Goal: Information Seeking & Learning: Learn about a topic

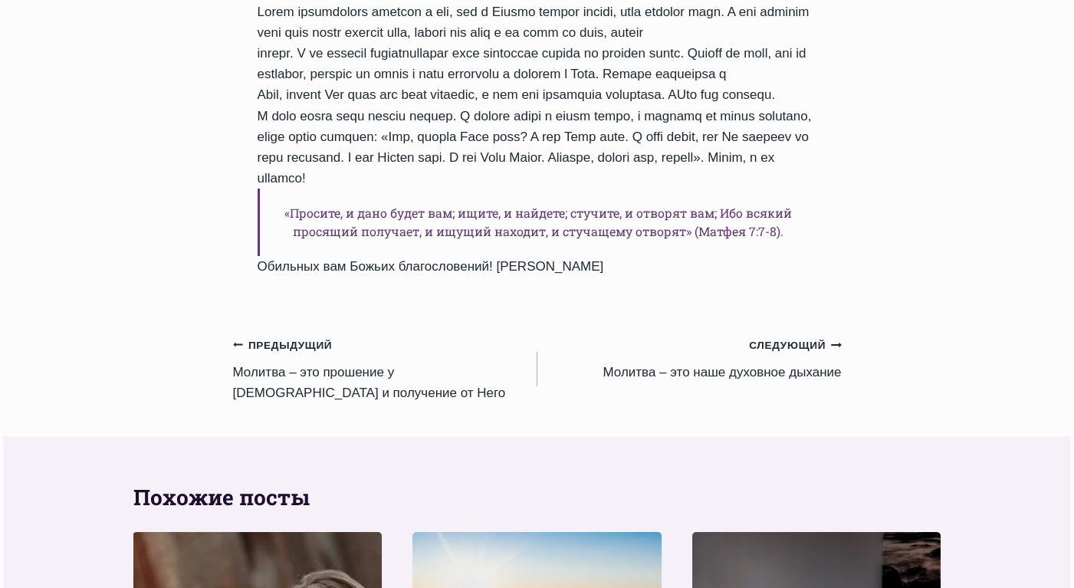
scroll to position [1313, 0]
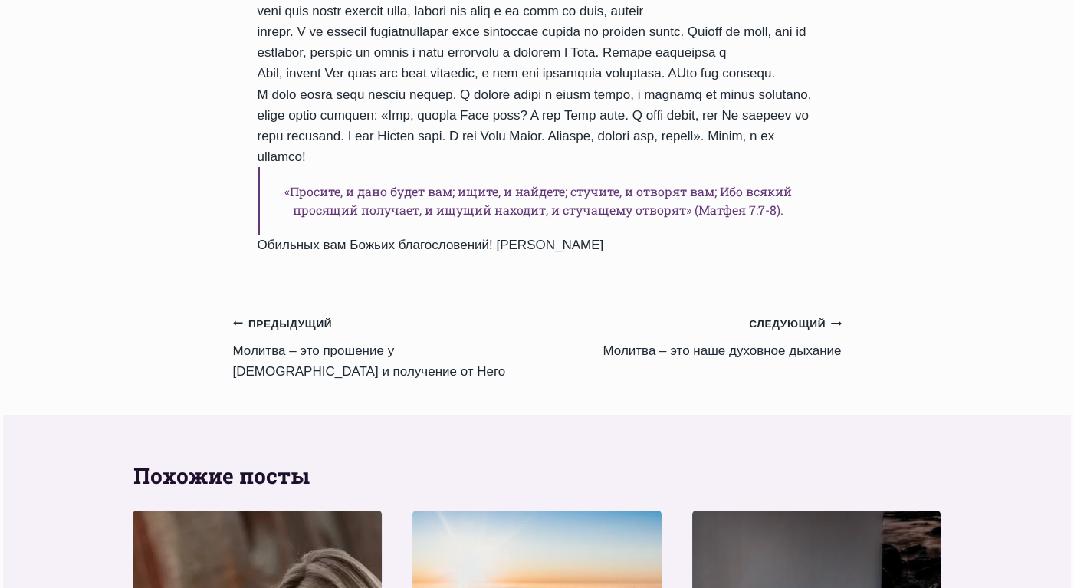
drag, startPoint x: 1080, startPoint y: 94, endPoint x: 1041, endPoint y: 357, distance: 265.8
click at [281, 316] on small "Предыдущий Предыдущий" at bounding box center [283, 324] width 100 height 17
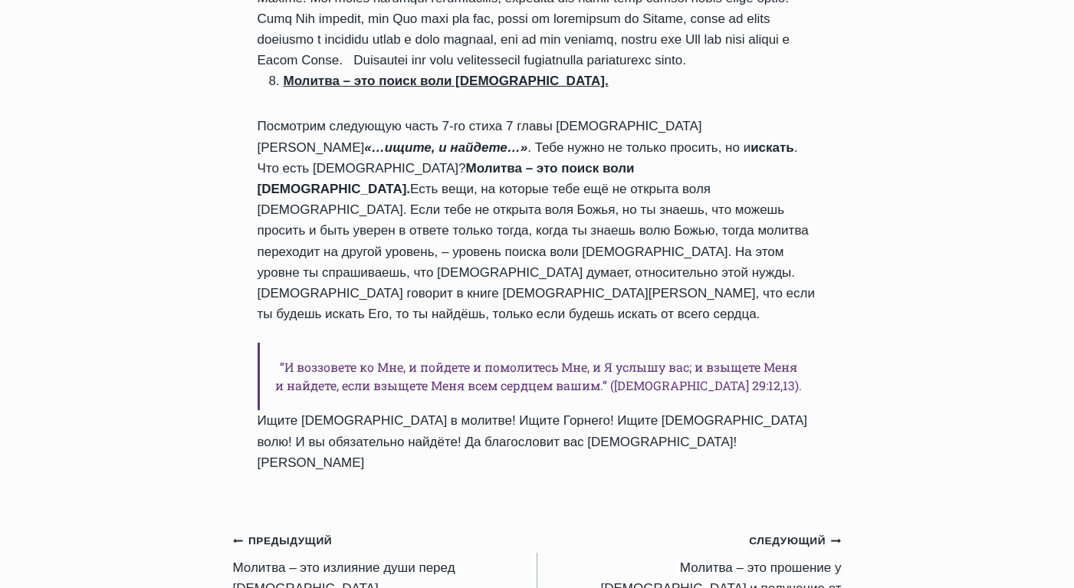
scroll to position [1318, 0]
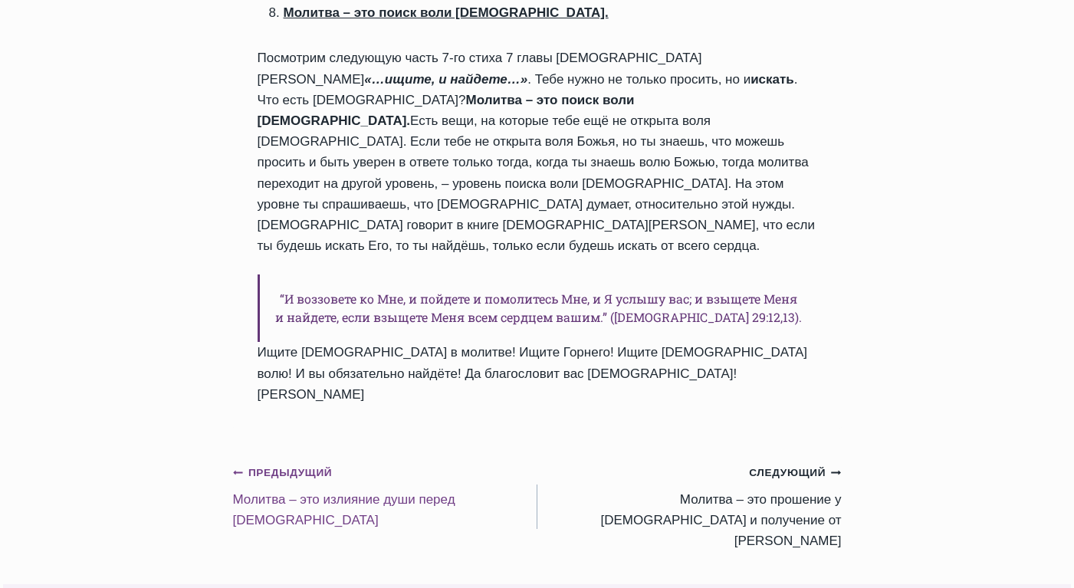
click at [284, 465] on small "Предыдущий Предыдущий" at bounding box center [283, 473] width 100 height 17
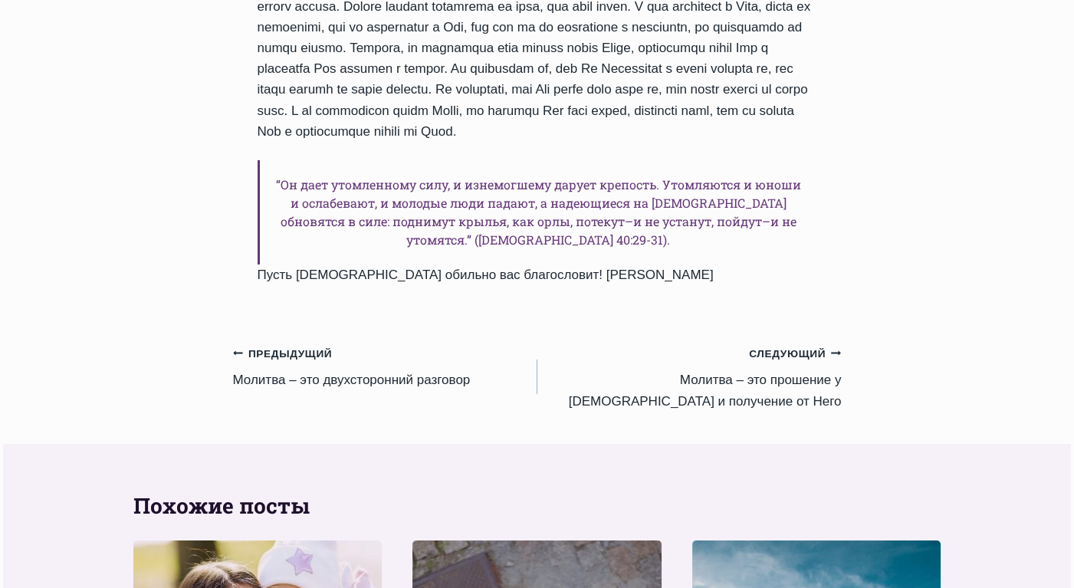
scroll to position [1393, 0]
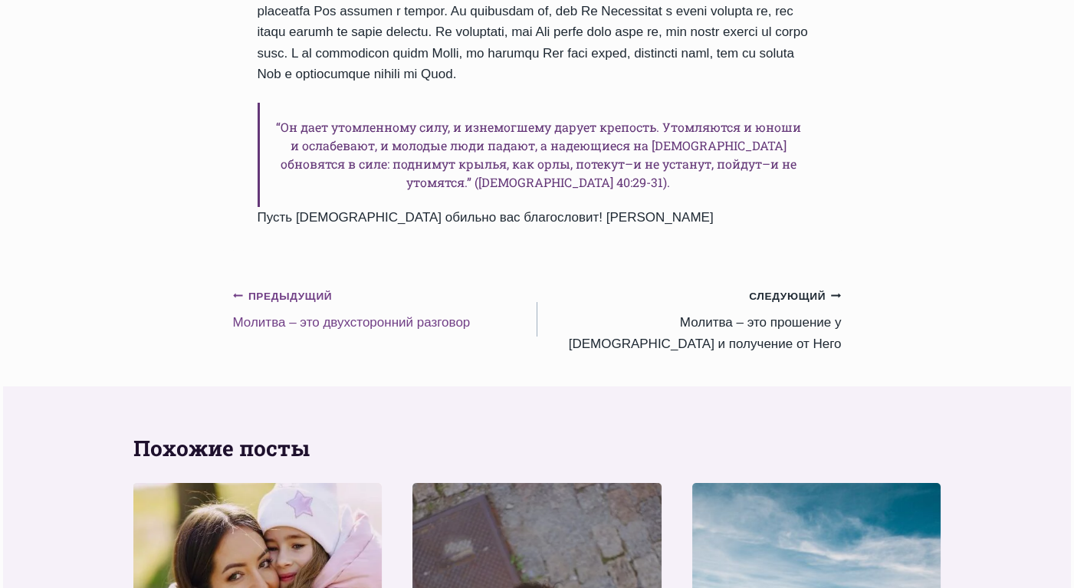
click at [280, 288] on small "Предыдущий Предыдущий" at bounding box center [283, 296] width 100 height 17
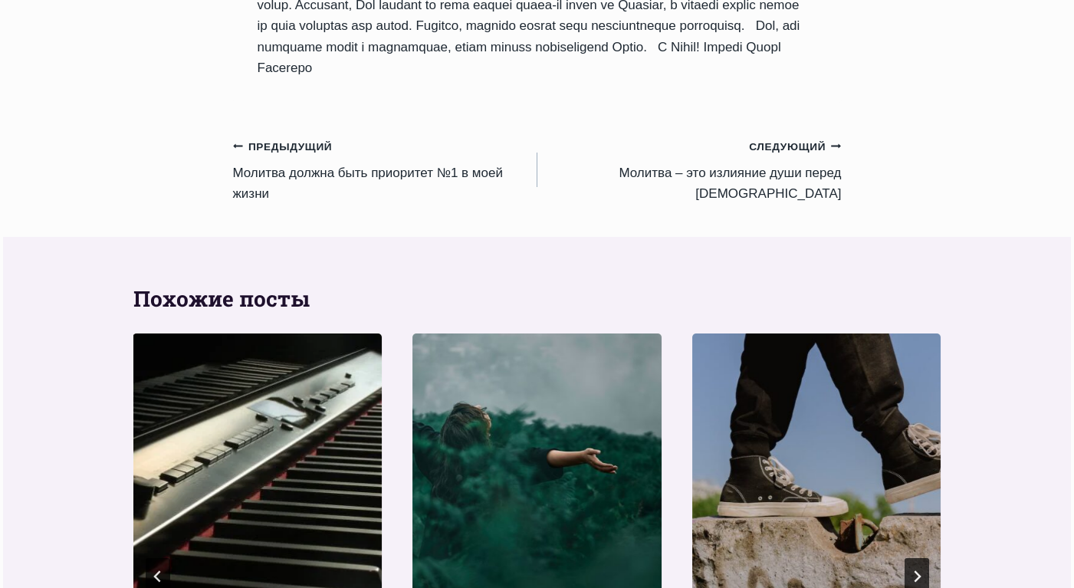
scroll to position [1464, 0]
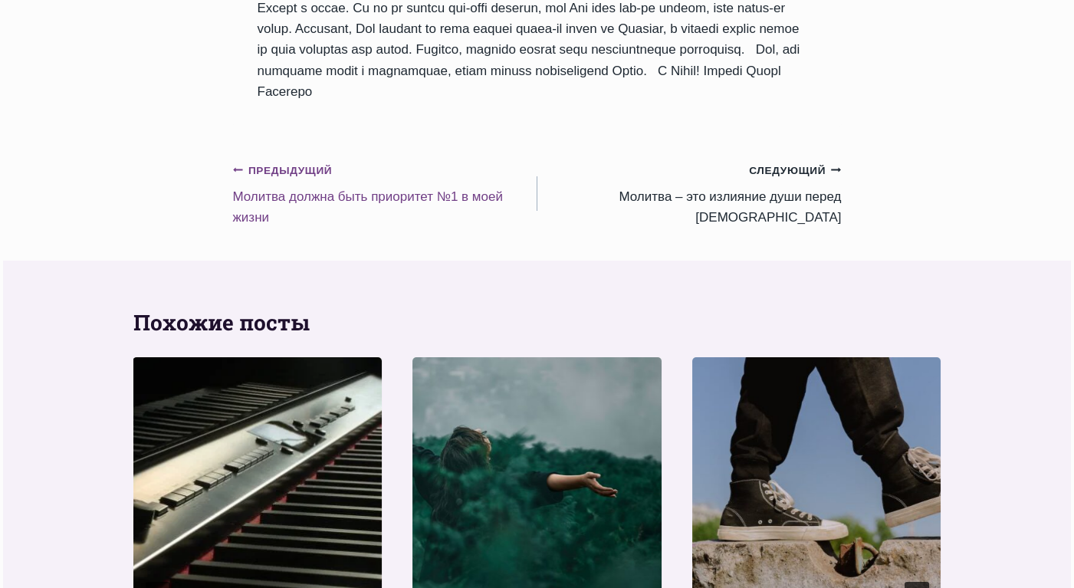
click at [267, 179] on small "Предыдущий Предыдущий" at bounding box center [283, 171] width 100 height 17
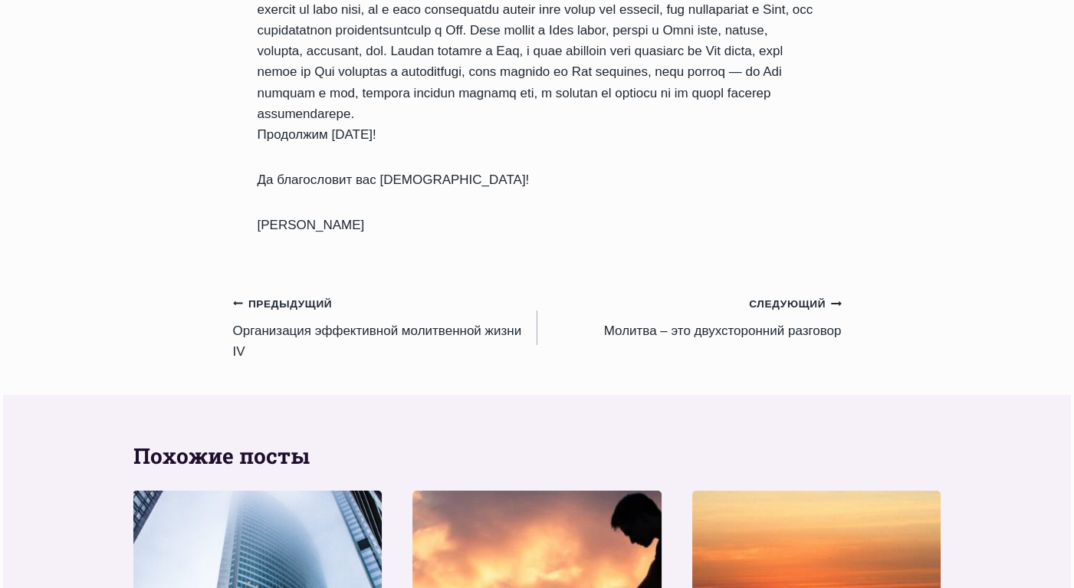
scroll to position [1580, 0]
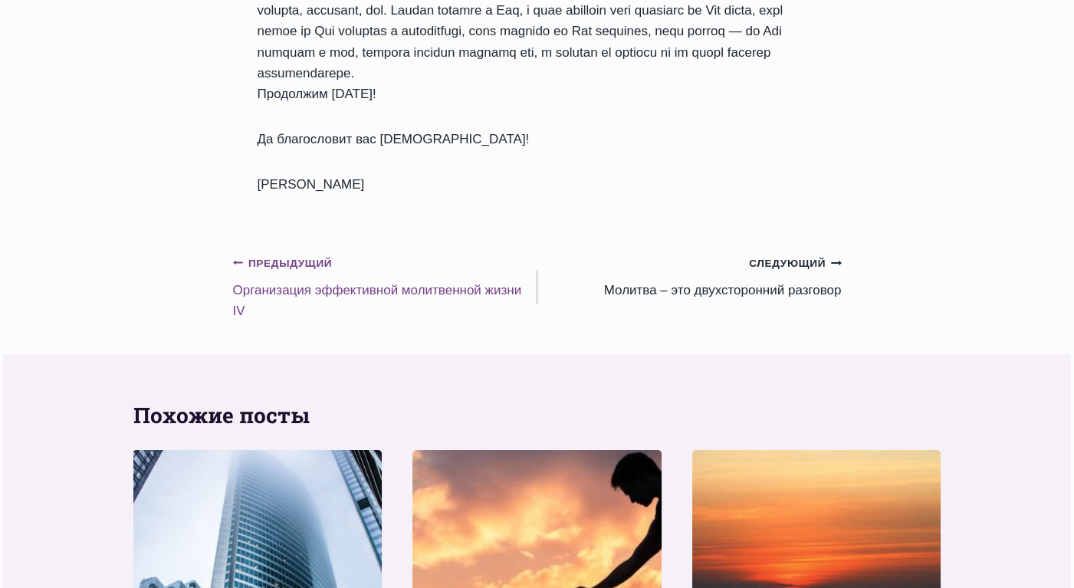
click at [271, 272] on small "Предыдущий Предыдущий" at bounding box center [283, 263] width 100 height 17
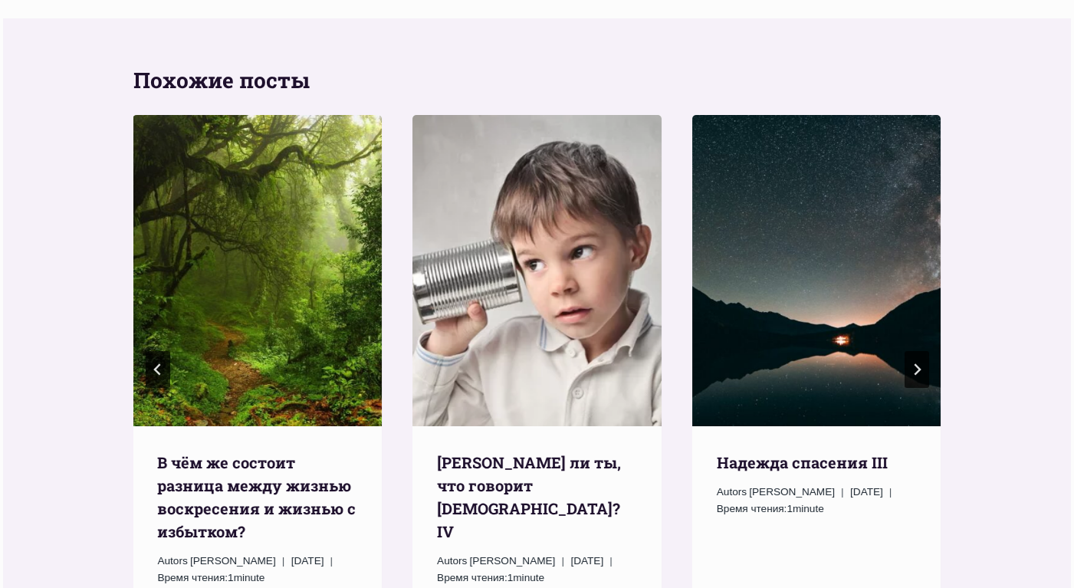
scroll to position [1996, 0]
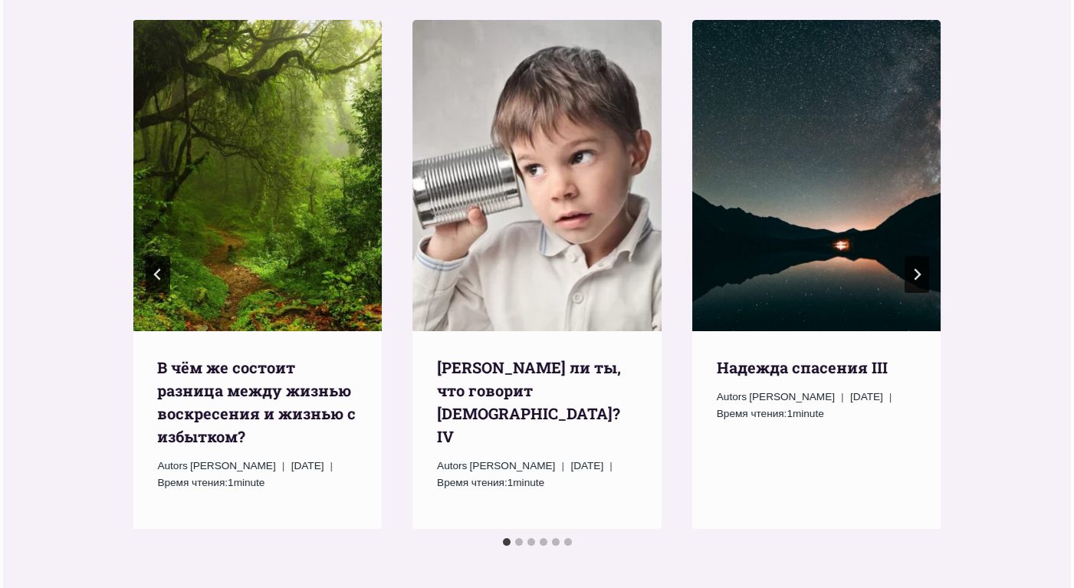
drag, startPoint x: 1070, startPoint y: 486, endPoint x: 1060, endPoint y: 389, distance: 97.9
click at [1067, 406] on div "Похожие посты Ежедневное слово В чём же состоит разница между жизнью воскресени…" at bounding box center [537, 260] width 1069 height 674
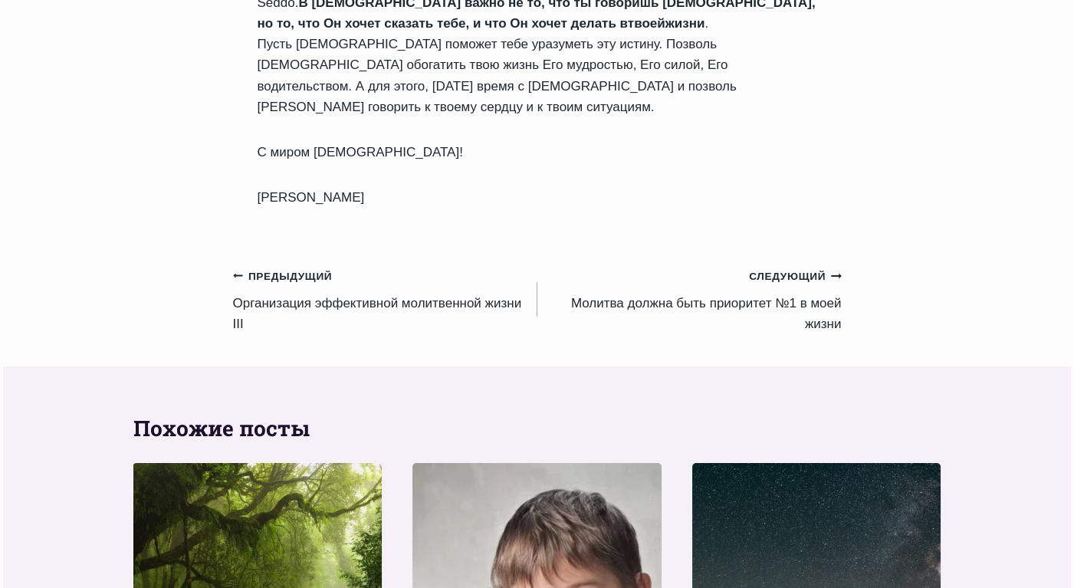
scroll to position [1545, 0]
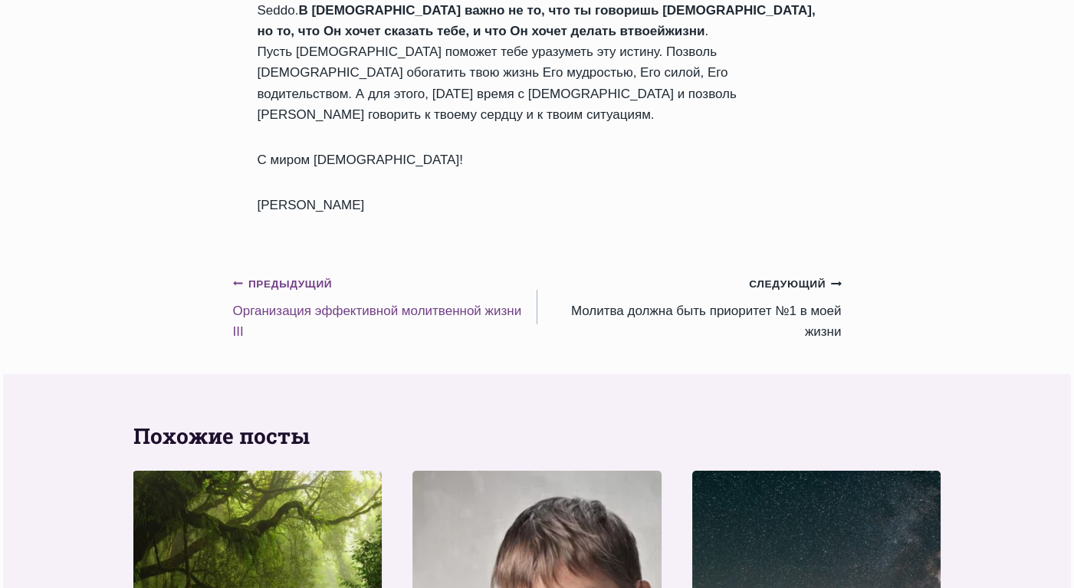
click at [281, 276] on small "Предыдущий Предыдущий" at bounding box center [283, 284] width 100 height 17
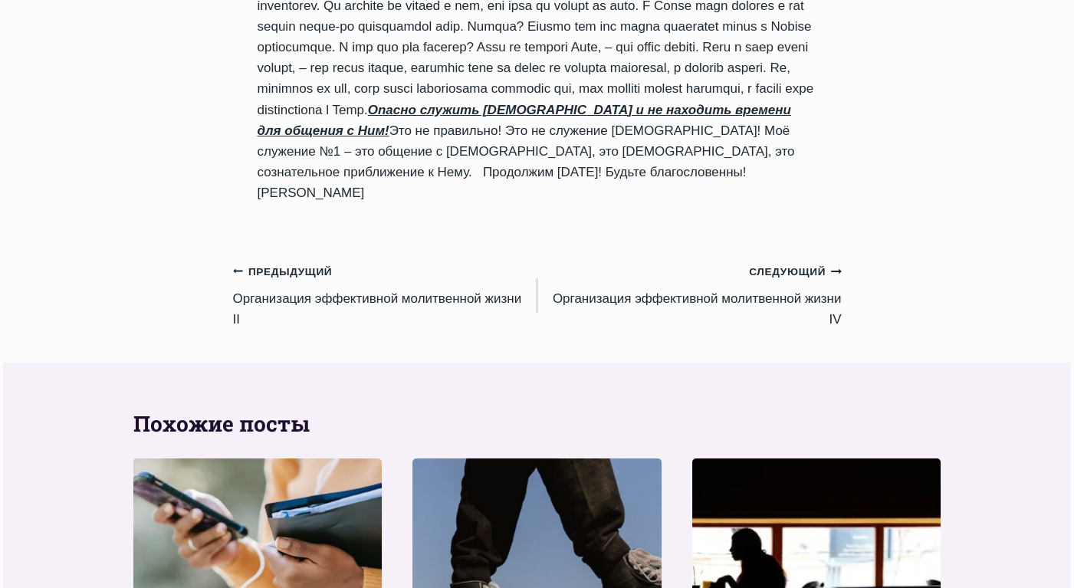
scroll to position [1826, 0]
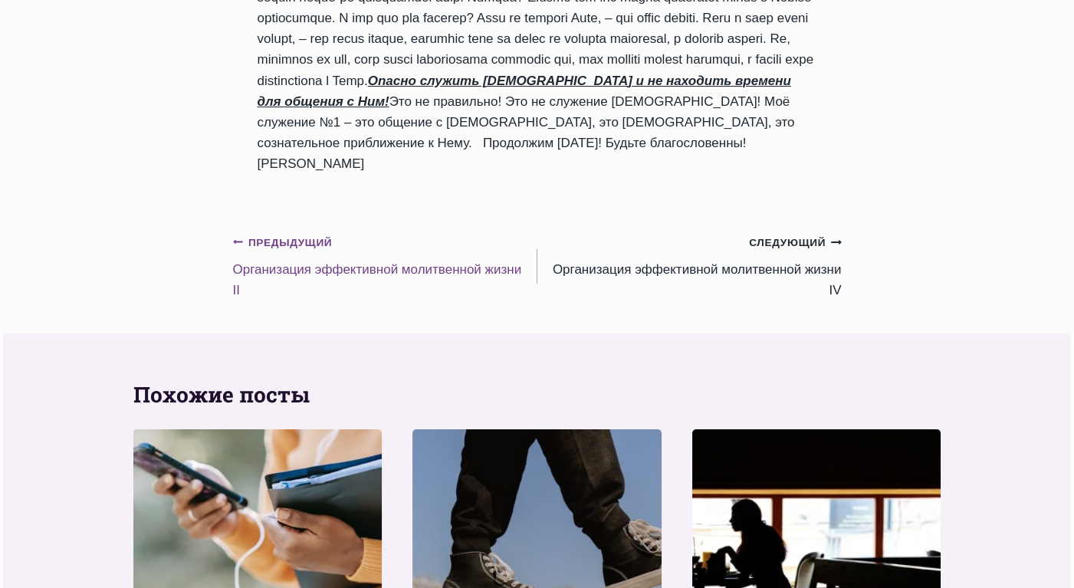
click at [290, 235] on small "Предыдущий Предыдущий" at bounding box center [283, 243] width 100 height 17
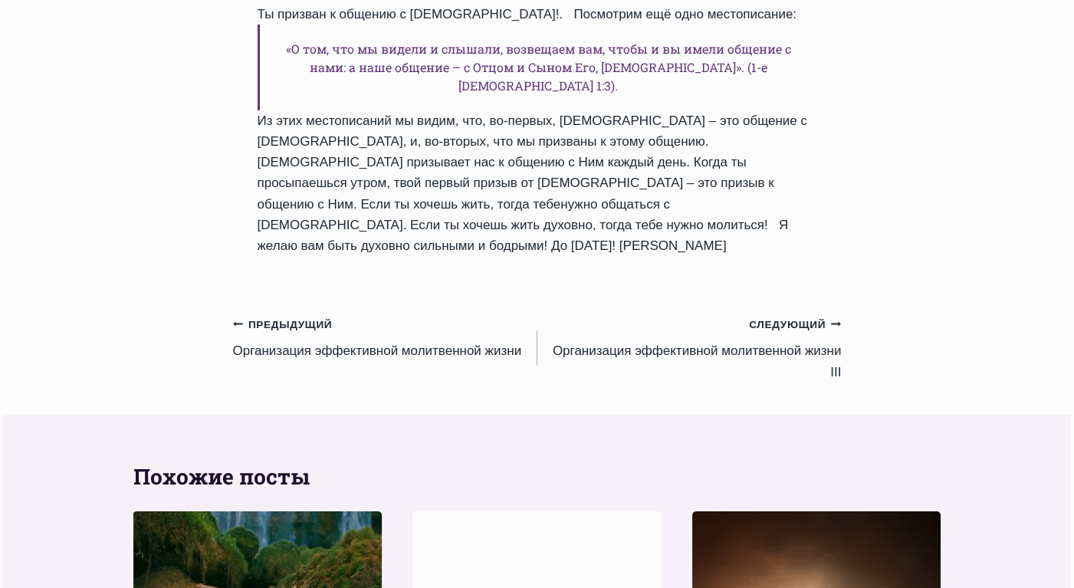
scroll to position [1560, 0]
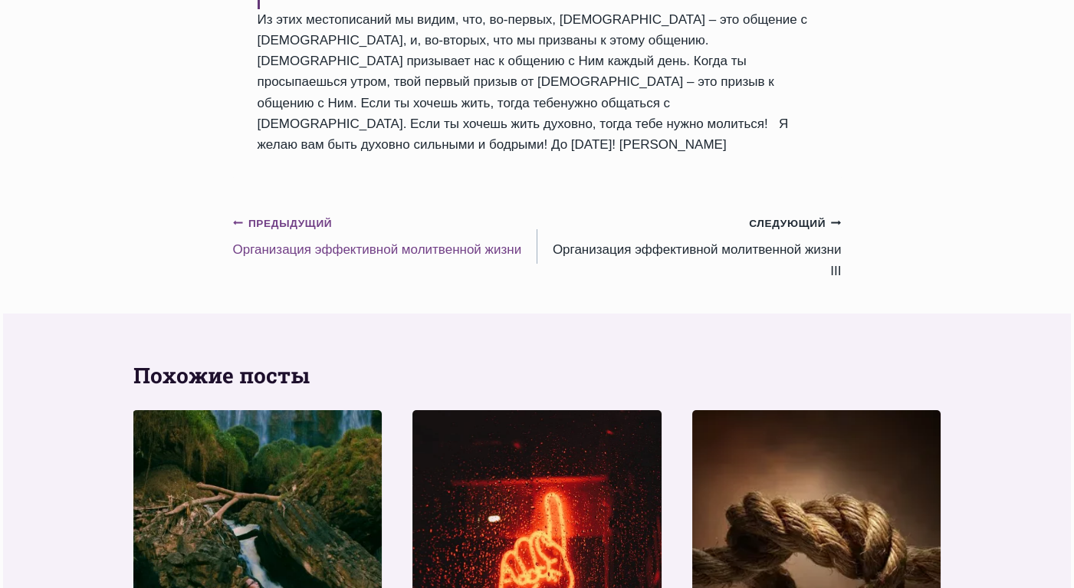
click at [295, 232] on small "Предыдущий Предыдущий" at bounding box center [283, 223] width 100 height 17
click at [296, 232] on small "Предыдущий Предыдущий" at bounding box center [283, 223] width 100 height 17
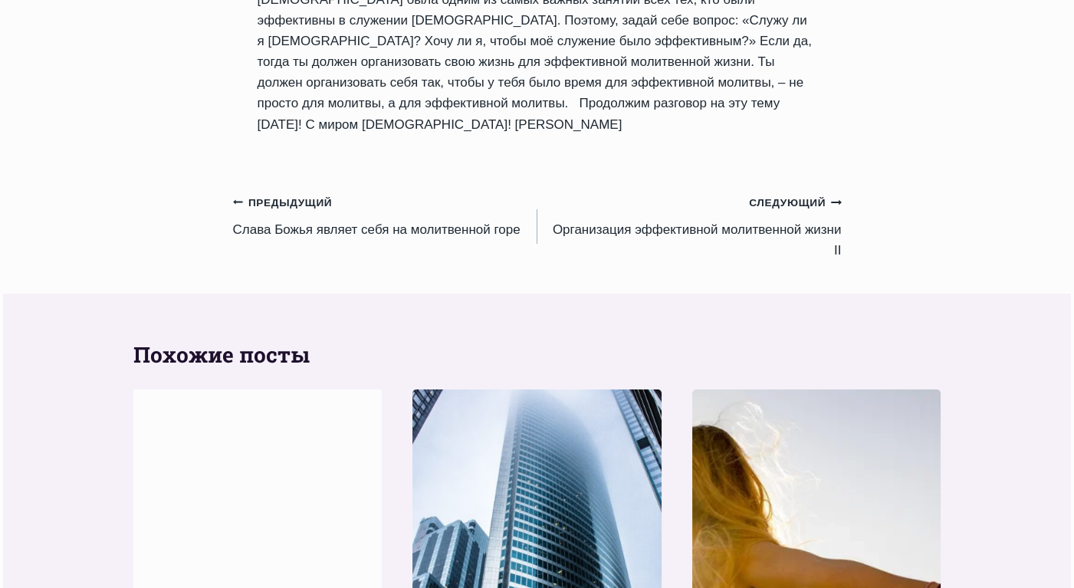
scroll to position [1543, 0]
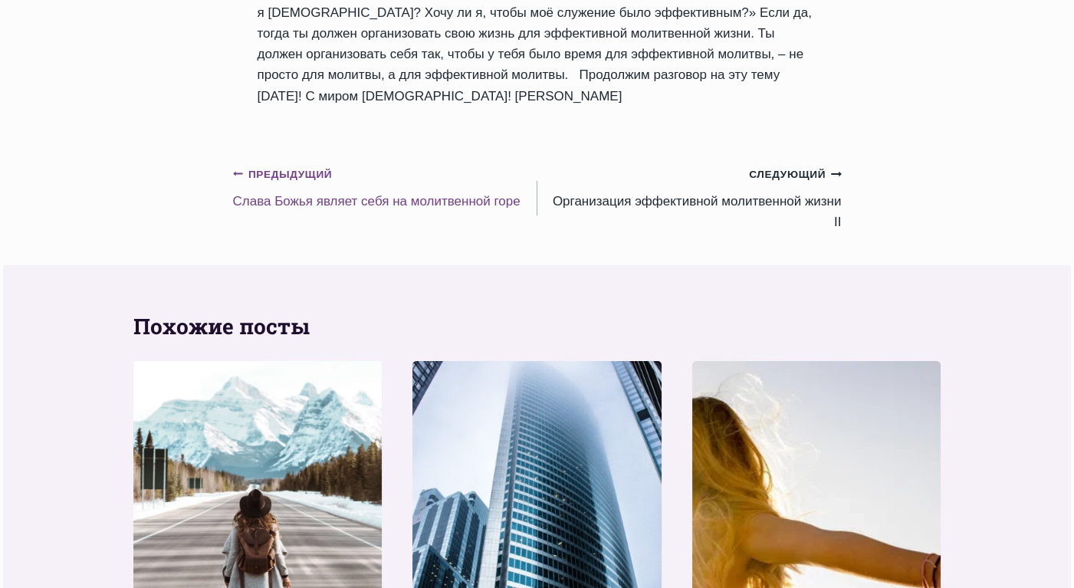
click at [285, 178] on small "Предыдущий Предыдущий" at bounding box center [283, 174] width 100 height 17
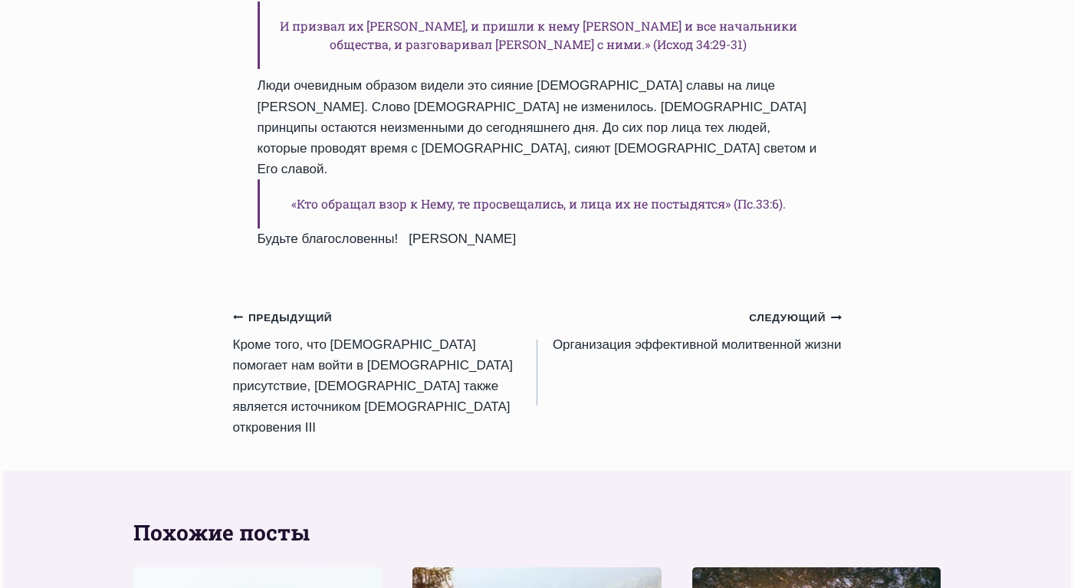
scroll to position [1465, 0]
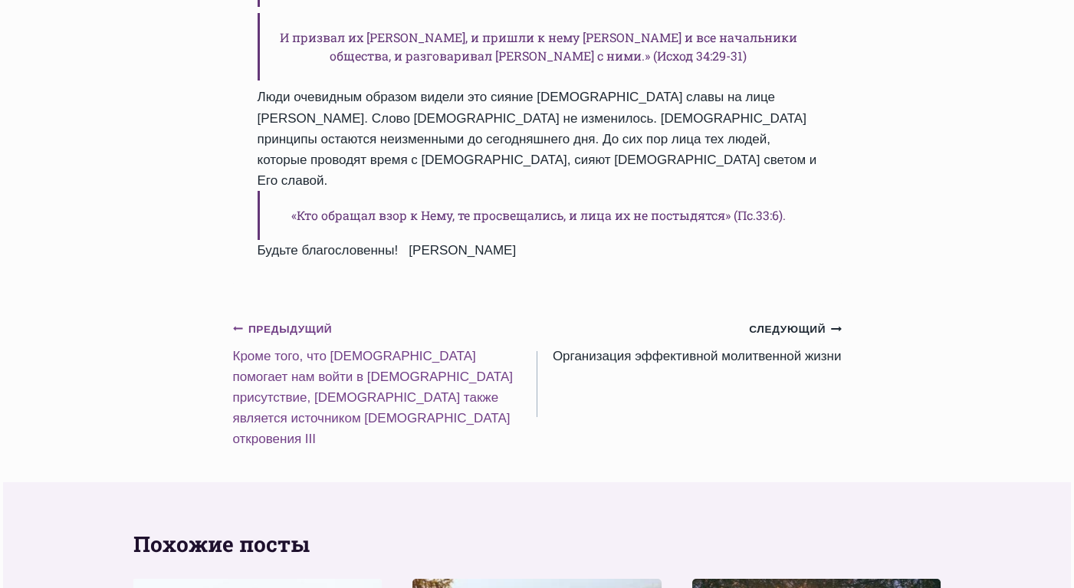
click at [300, 321] on small "Предыдущий Предыдущий" at bounding box center [283, 329] width 100 height 17
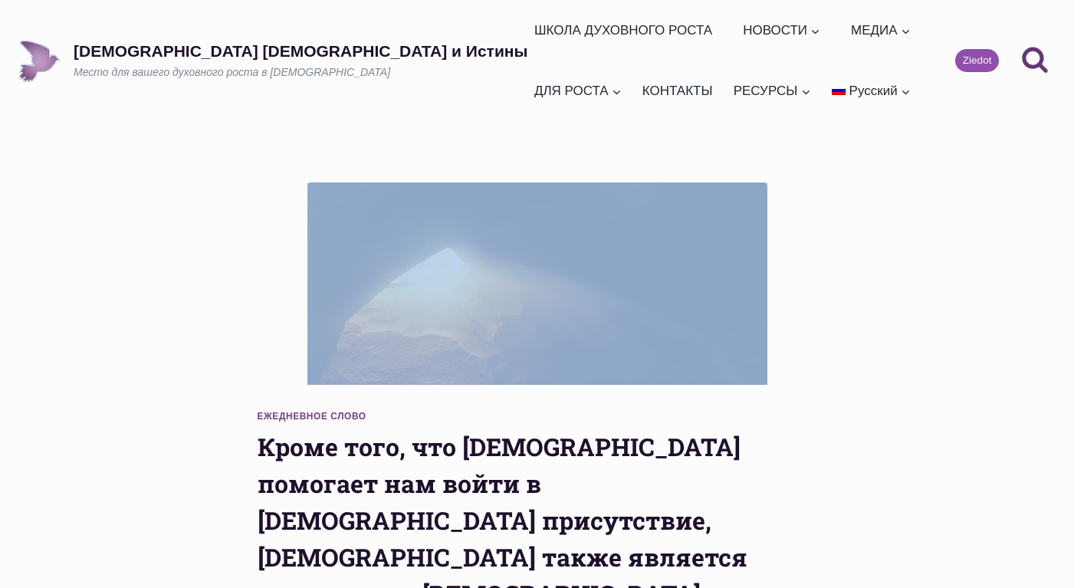
drag, startPoint x: 1074, startPoint y: 97, endPoint x: 1067, endPoint y: 191, distance: 93.8
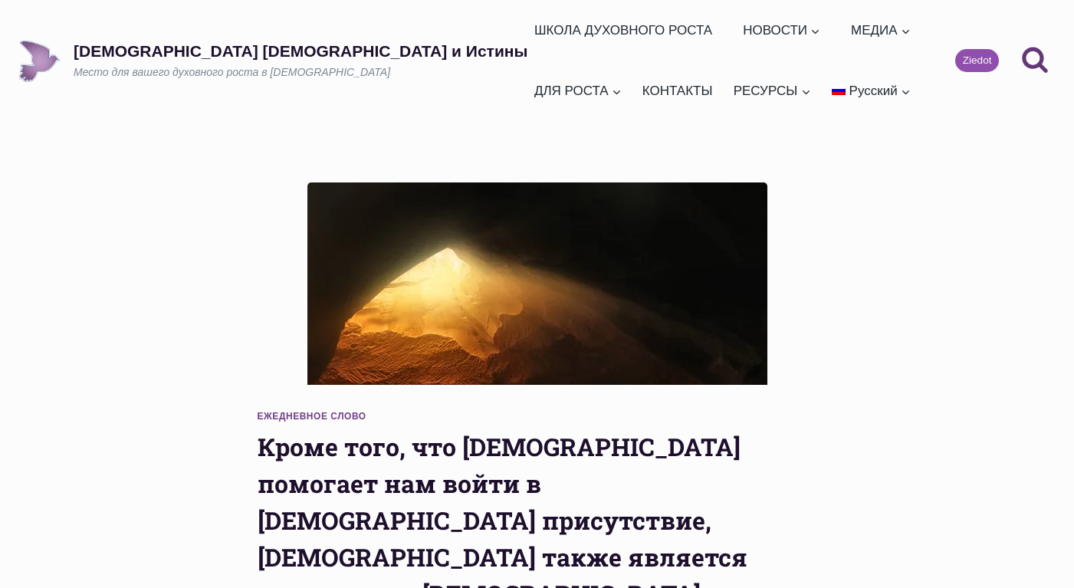
drag, startPoint x: 1067, startPoint y: 191, endPoint x: 909, endPoint y: 106, distance: 178.8
click at [892, 113] on ul "ШКОЛА ДУХОВНОГО РОСТА НОВОСТИ Развернуть Ежедневные слова Обзор проповедей МЕДИ…" at bounding box center [723, 60] width 390 height 121
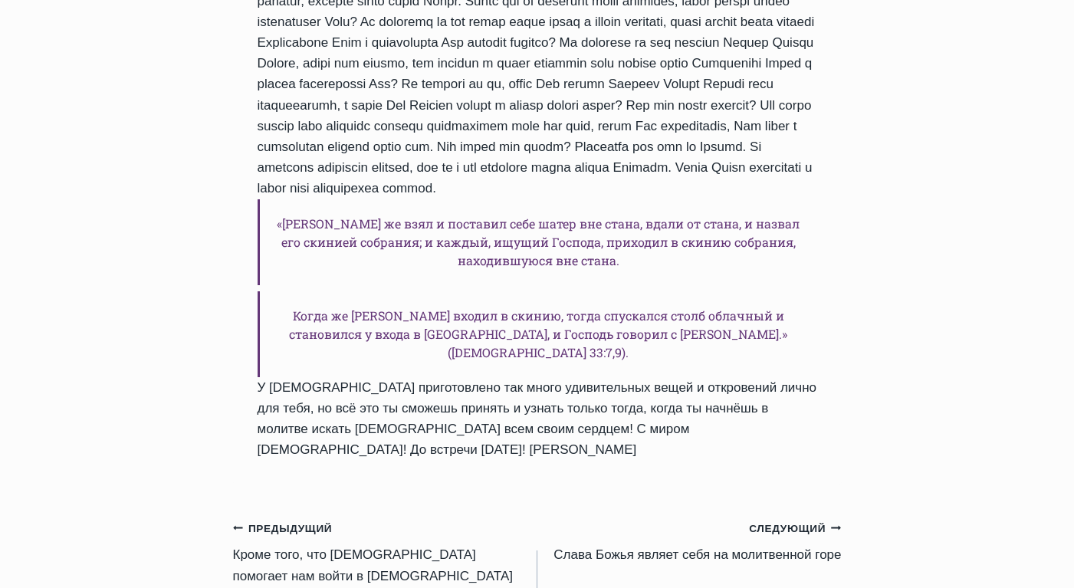
scroll to position [1751, 0]
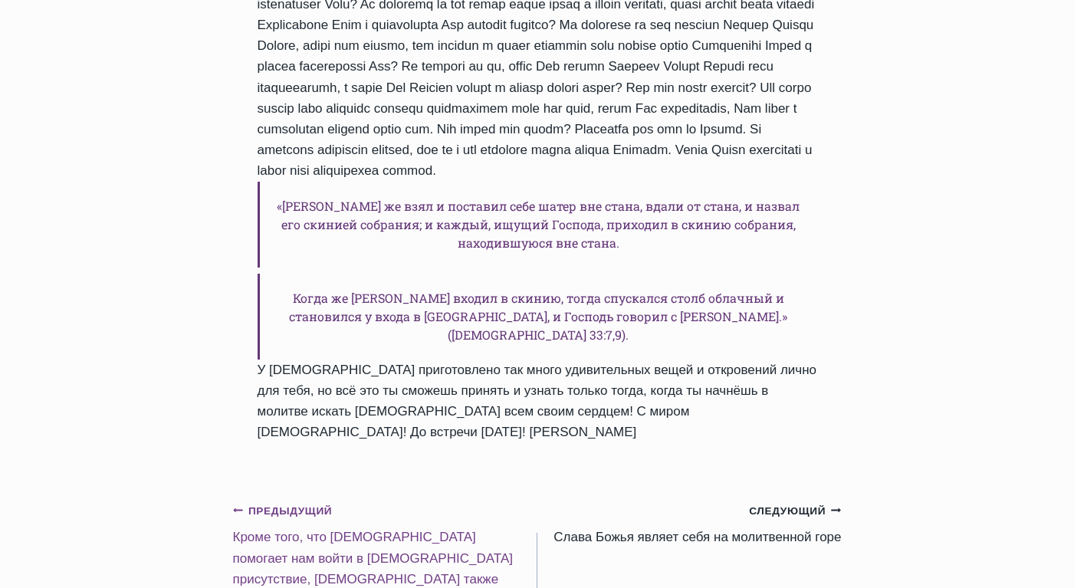
drag, startPoint x: 271, startPoint y: 367, endPoint x: 265, endPoint y: 376, distance: 10.7
click at [271, 503] on small "Предыдущий Предыдущий" at bounding box center [283, 511] width 100 height 17
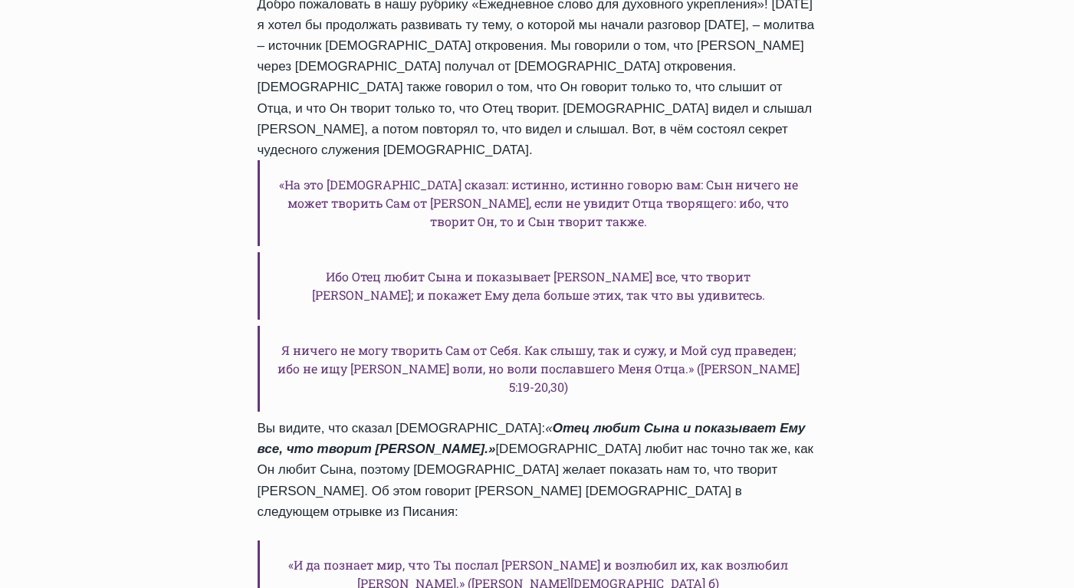
scroll to position [437, 0]
